Goal: Find contact information: Find contact information

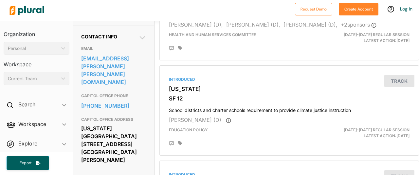
scroll to position [200, 0]
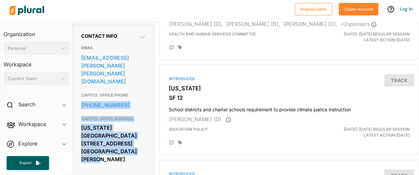
drag, startPoint x: 80, startPoint y: 107, endPoint x: 140, endPoint y: 154, distance: 76.5
click at [140, 154] on div "Contact Info EMAIL [EMAIL_ADDRESS][PERSON_NAME][PERSON_NAME][DOMAIN_NAME] CAPIT…" at bounding box center [113, 102] width 81 height 154
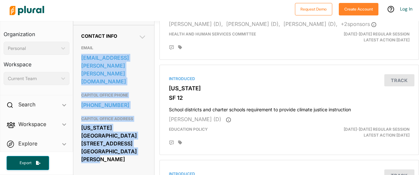
drag, startPoint x: 77, startPoint y: 74, endPoint x: 139, endPoint y: 158, distance: 103.5
click at [139, 158] on div "Contact Info EMAIL [EMAIL_ADDRESS][PERSON_NAME][PERSON_NAME][DOMAIN_NAME] CAPIT…" at bounding box center [113, 102] width 81 height 154
copy div "[EMAIL_ADDRESS][PERSON_NAME][PERSON_NAME][DOMAIN_NAME] CAPITOL OFFICE PHONE [PH…"
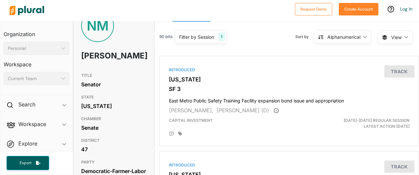
scroll to position [0, 0]
